Goal: Navigation & Orientation: Find specific page/section

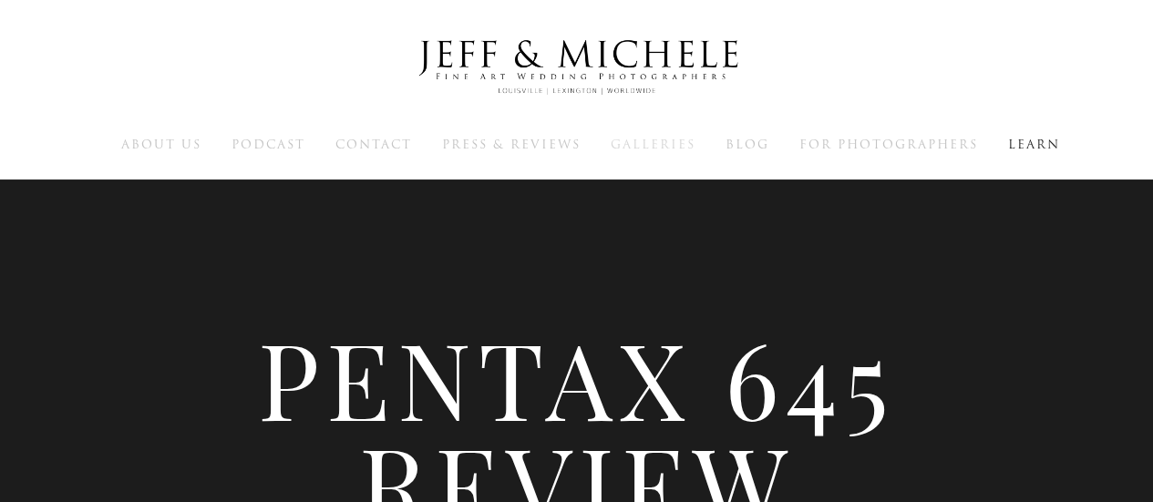
click at [671, 143] on span "Galleries" at bounding box center [653, 144] width 85 height 17
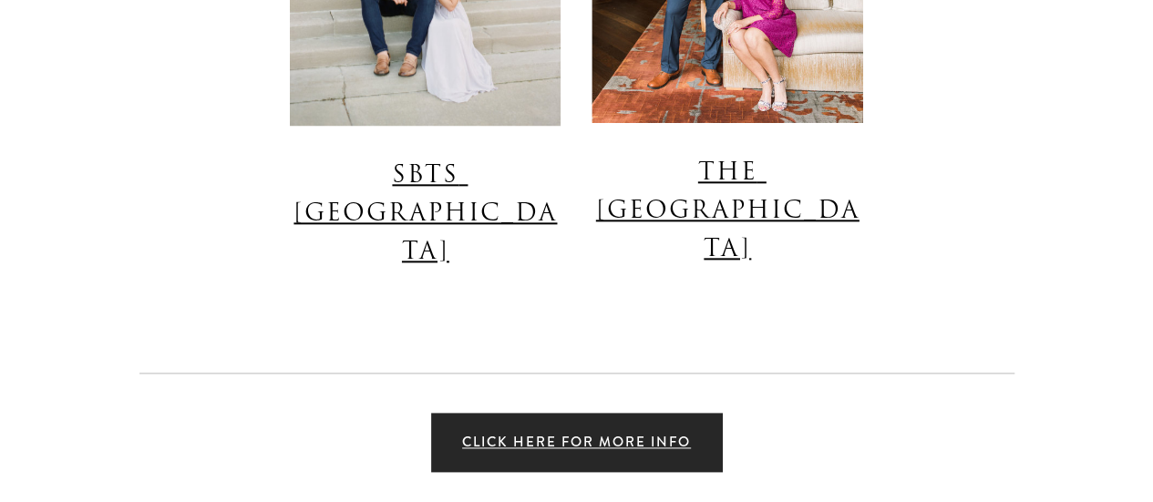
scroll to position [4467, 0]
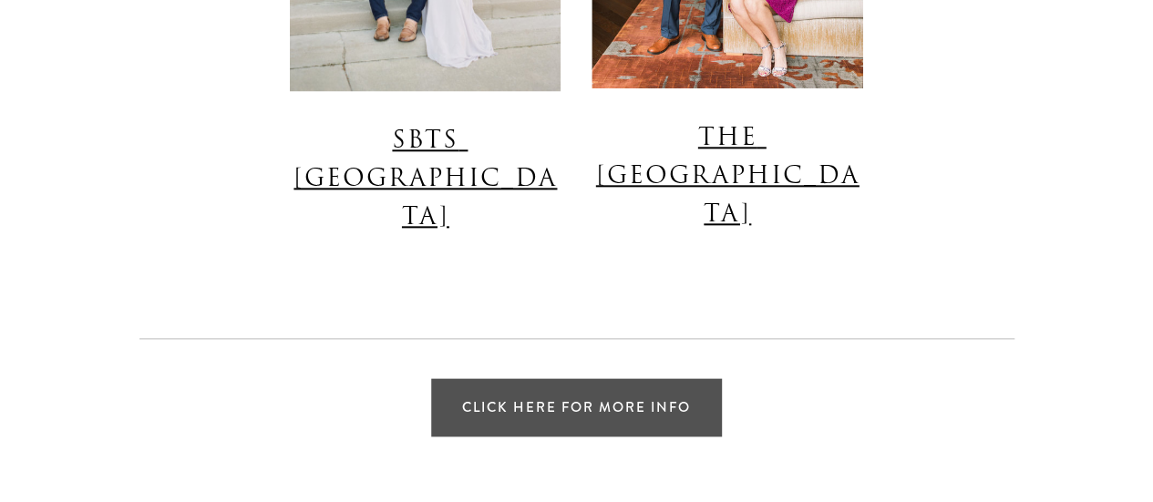
click at [639, 378] on link "Click Here for More Info" at bounding box center [576, 407] width 291 height 58
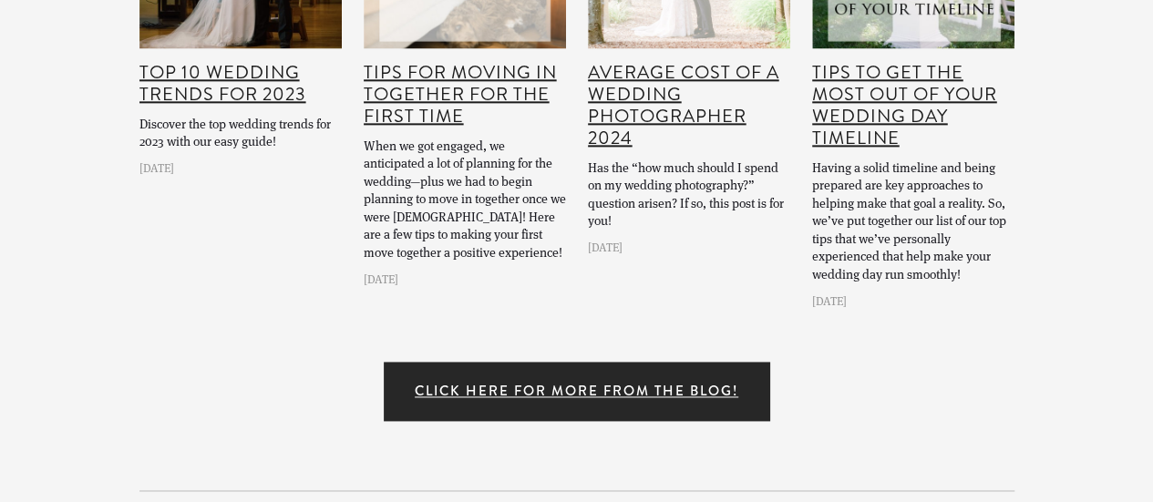
scroll to position [4832, 0]
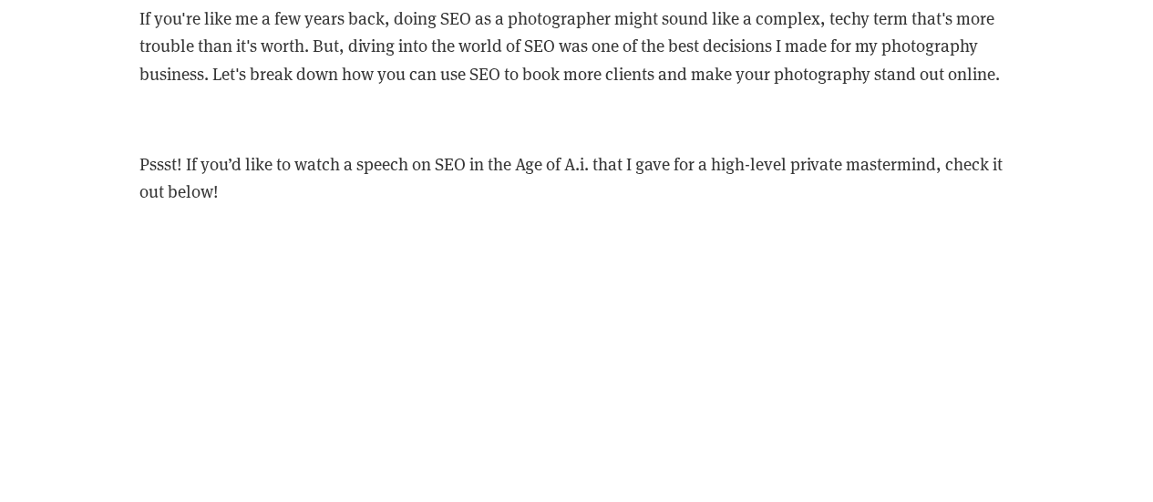
scroll to position [3646, 0]
